Goal: Find specific fact

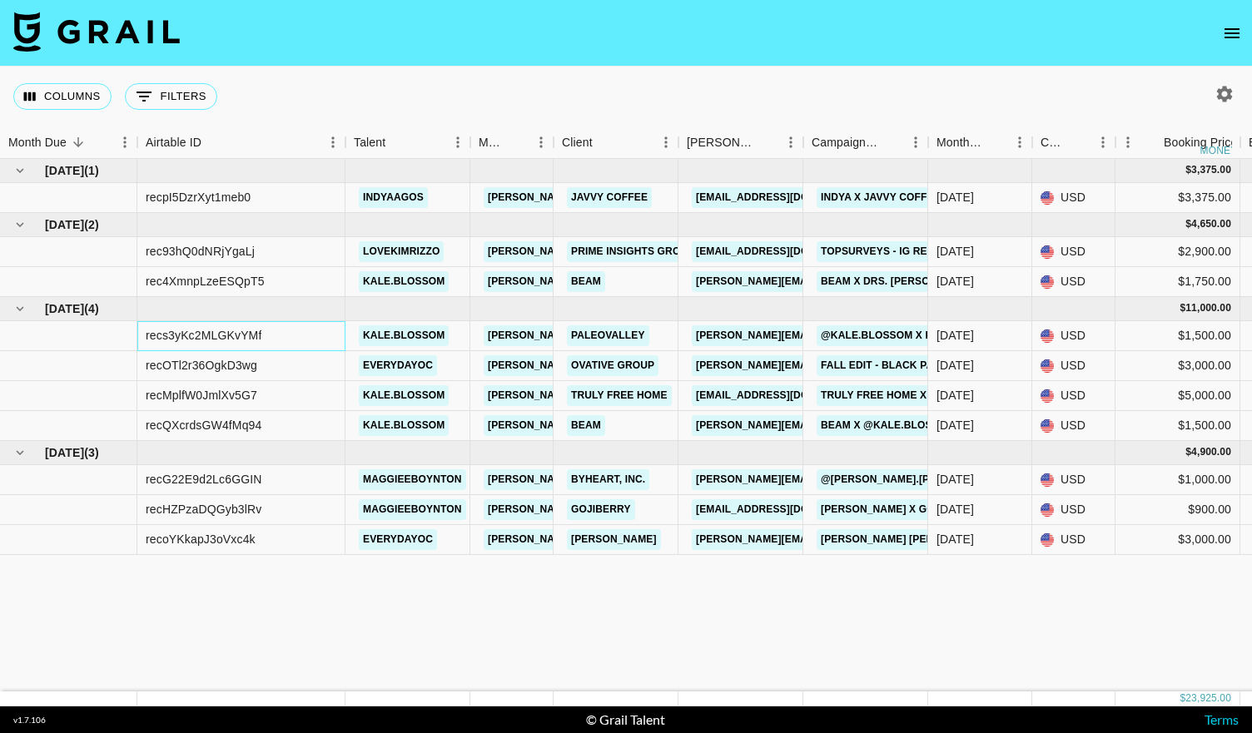
click at [255, 335] on div "recs3yKc2MLGKvYMf" at bounding box center [204, 335] width 116 height 17
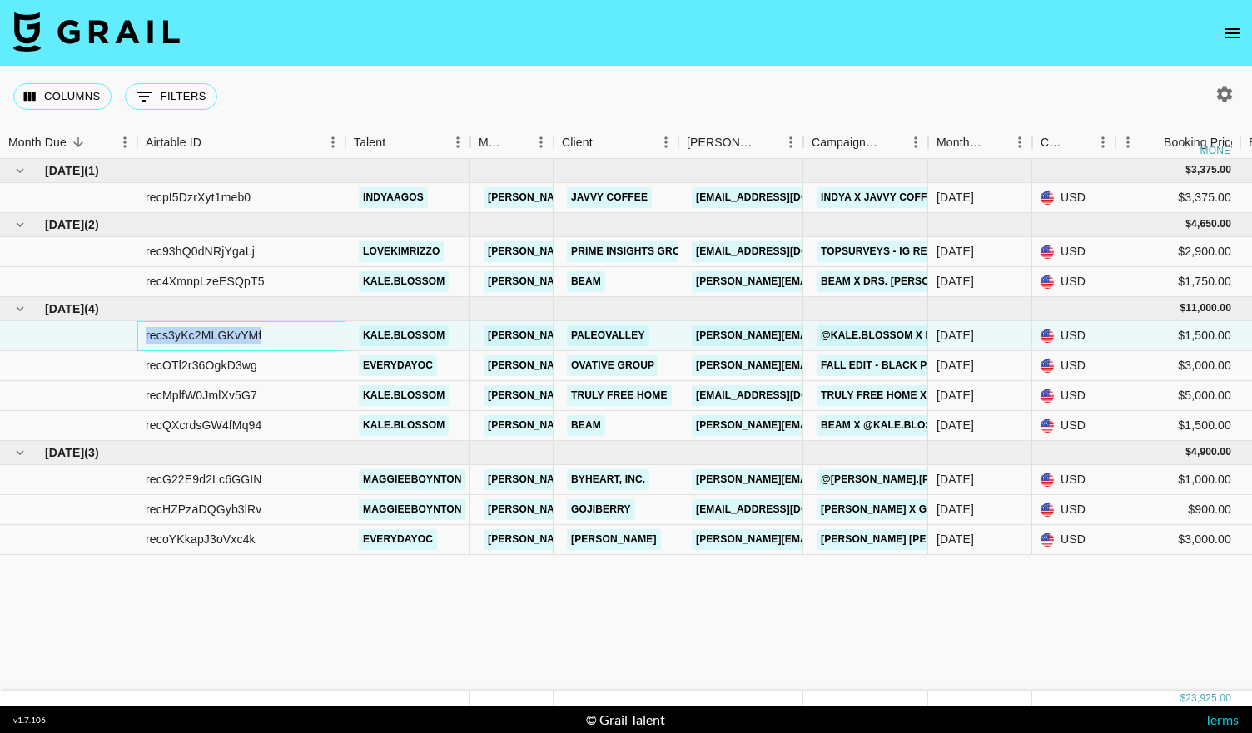
drag, startPoint x: 261, startPoint y: 335, endPoint x: 146, endPoint y: 333, distance: 114.0
click at [146, 333] on div "recs3yKc2MLGKvYMf" at bounding box center [204, 335] width 116 height 17
copy div "recs3yKc2MLGKvYMf"
click at [256, 424] on div "recQXcrdsGW4fMq94" at bounding box center [202, 425] width 116 height 17
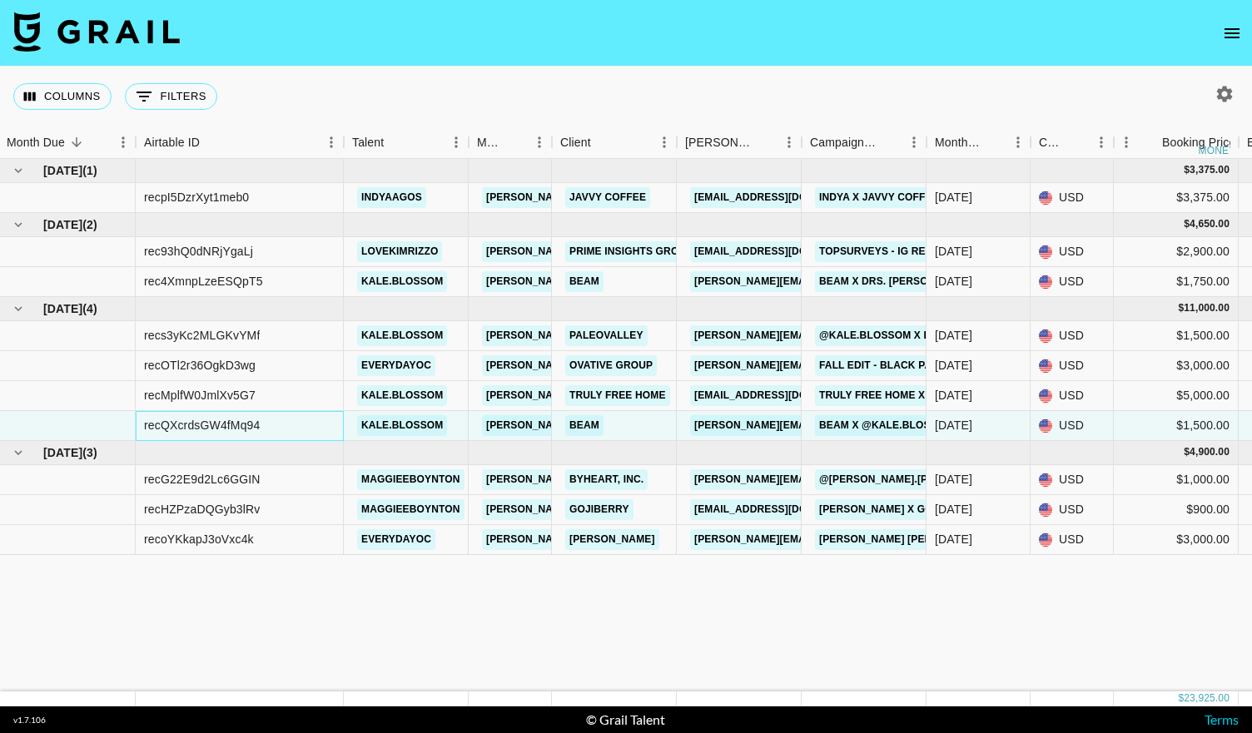
click at [262, 425] on div "recQXcrdsGW4fMq94" at bounding box center [240, 426] width 208 height 30
click at [260, 424] on div "recQXcrdsGW4fMq94" at bounding box center [240, 426] width 208 height 30
drag, startPoint x: 257, startPoint y: 423, endPoint x: 138, endPoint y: 425, distance: 119.1
click at [138, 425] on div "recQXcrdsGW4fMq94" at bounding box center [240, 426] width 208 height 30
copy div "recQXcrdsGW4fMq94"
